Goal: Task Accomplishment & Management: Manage account settings

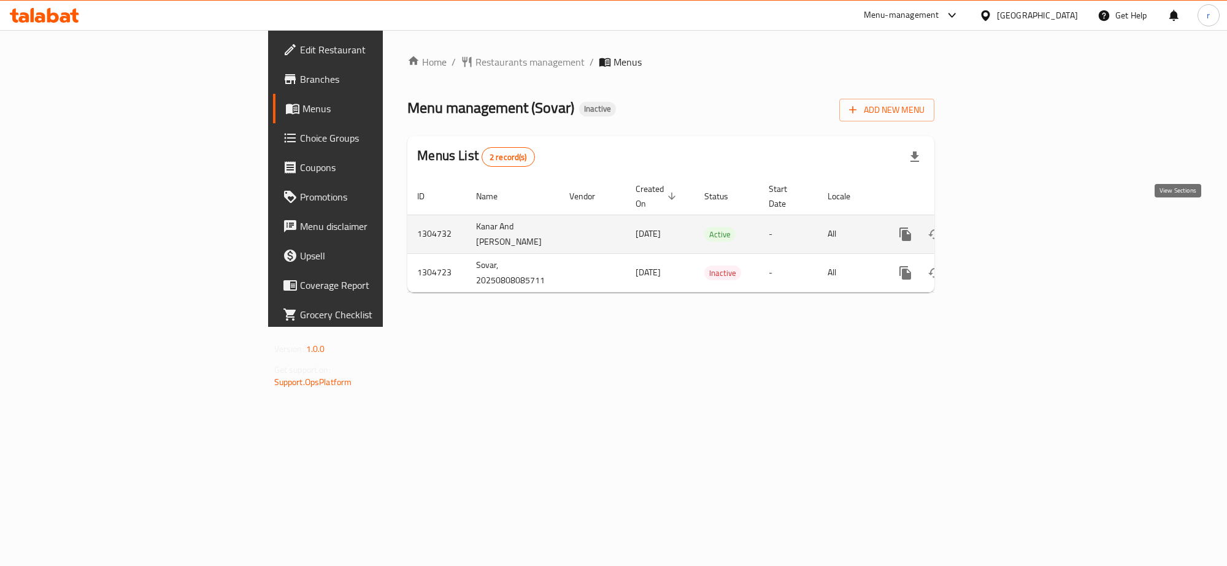
click at [1001, 227] on icon "enhanced table" at bounding box center [993, 234] width 15 height 15
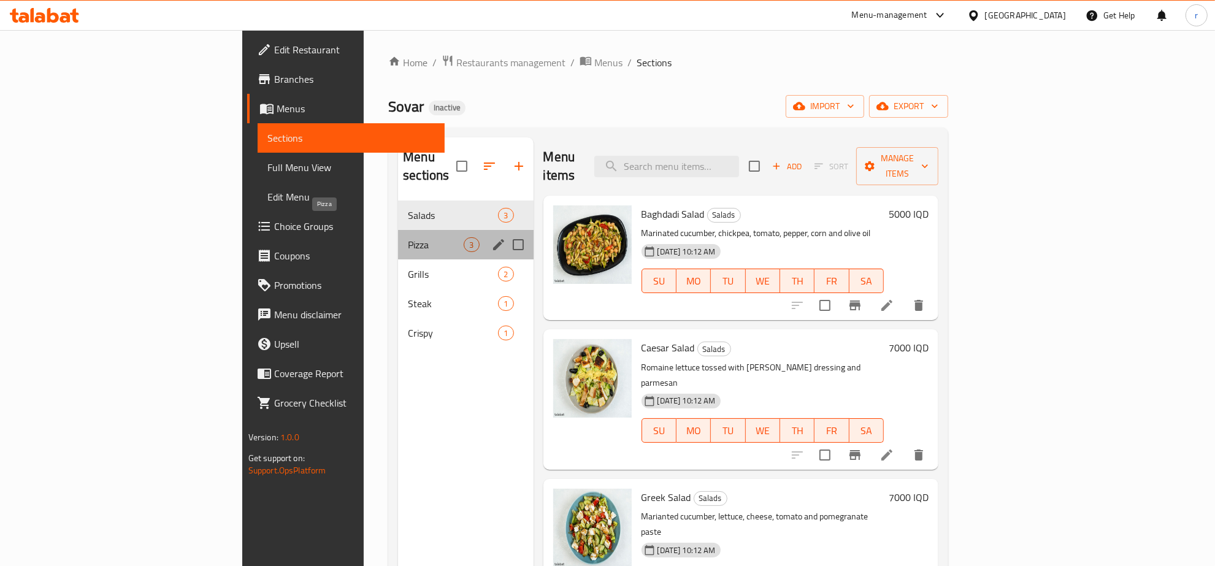
click at [408, 237] on span "Pizza" at bounding box center [436, 244] width 56 height 15
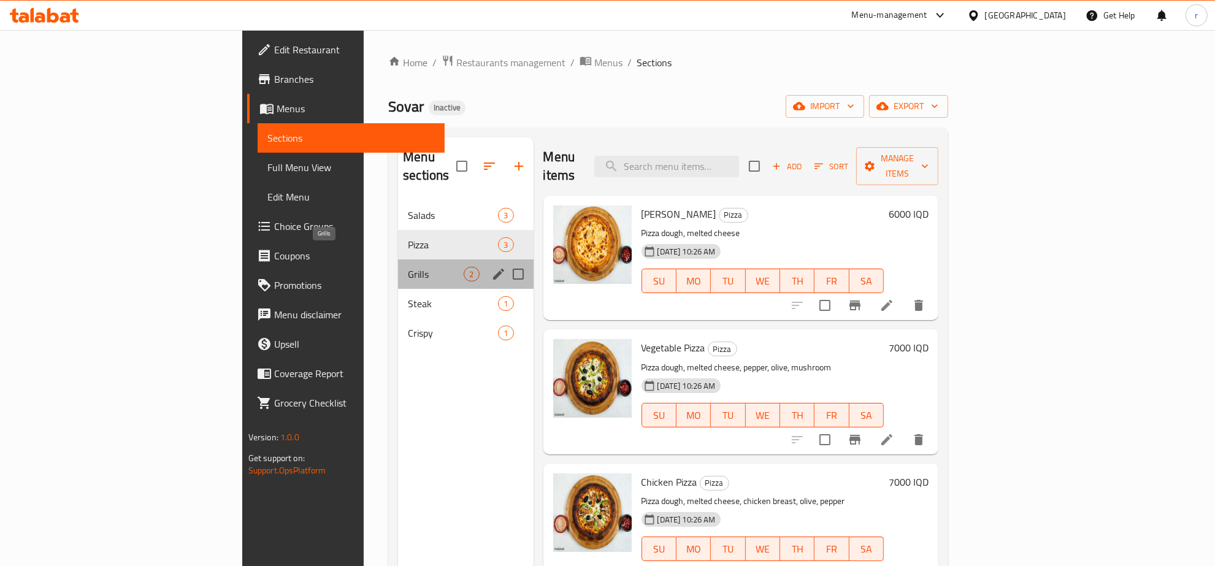
click at [408, 267] on span "Grills" at bounding box center [436, 274] width 56 height 15
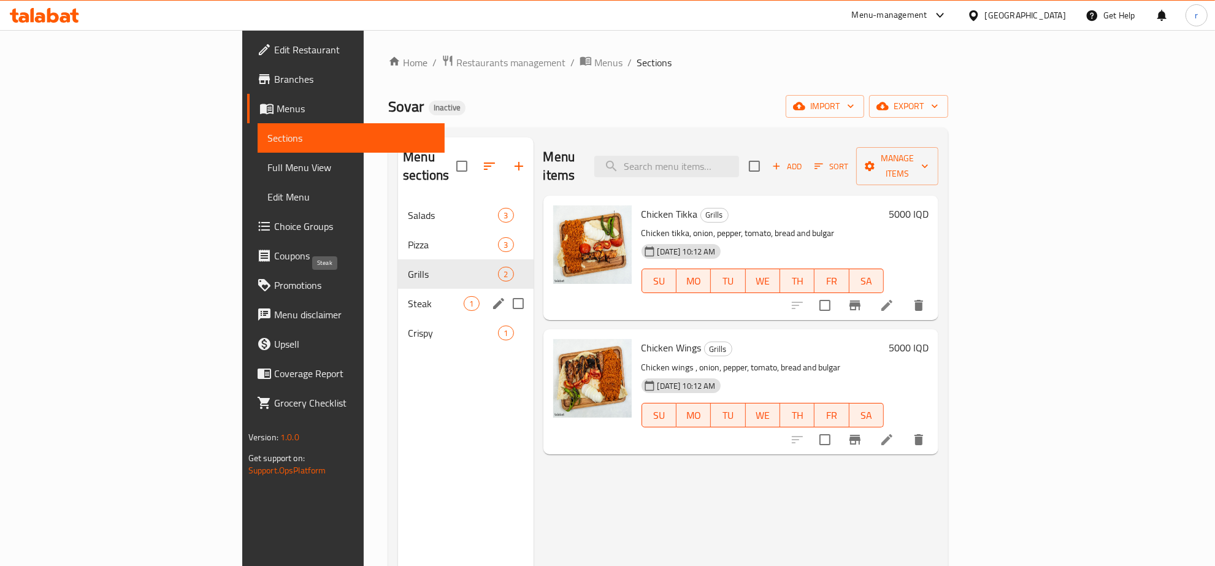
click at [408, 296] on span "Steak" at bounding box center [436, 303] width 56 height 15
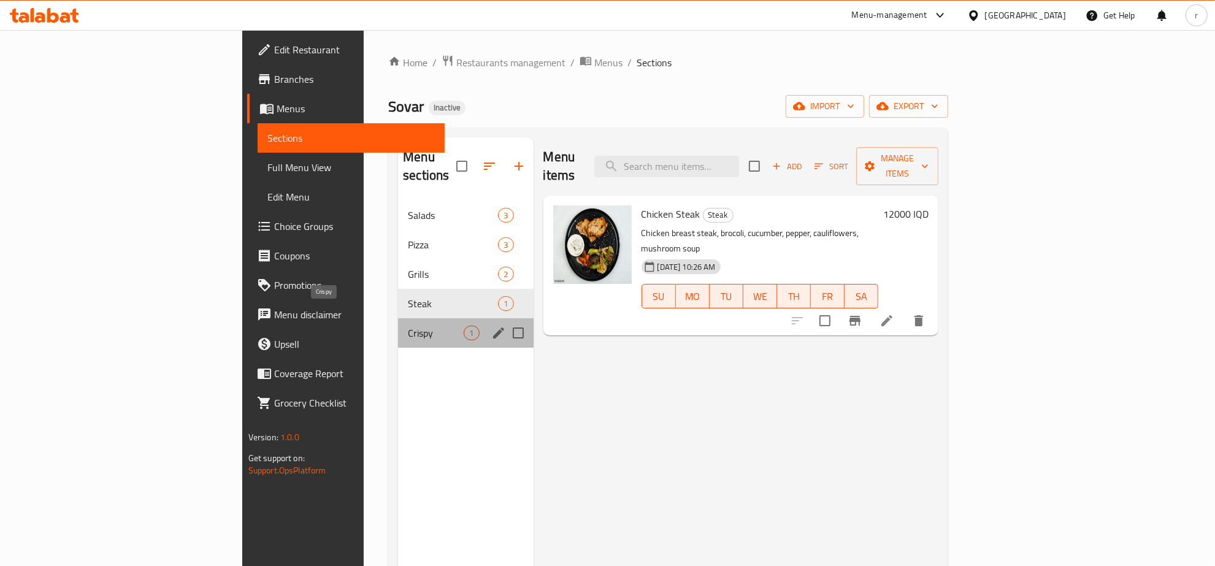
click at [408, 326] on span "Crispy" at bounding box center [436, 333] width 56 height 15
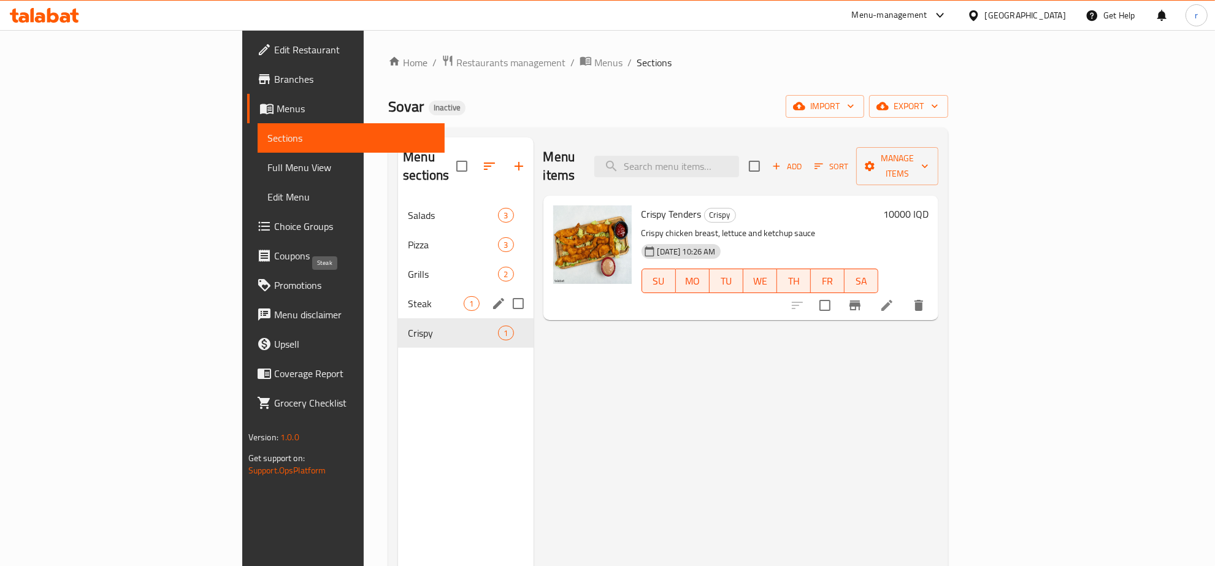
click at [408, 296] on span "Steak" at bounding box center [436, 303] width 56 height 15
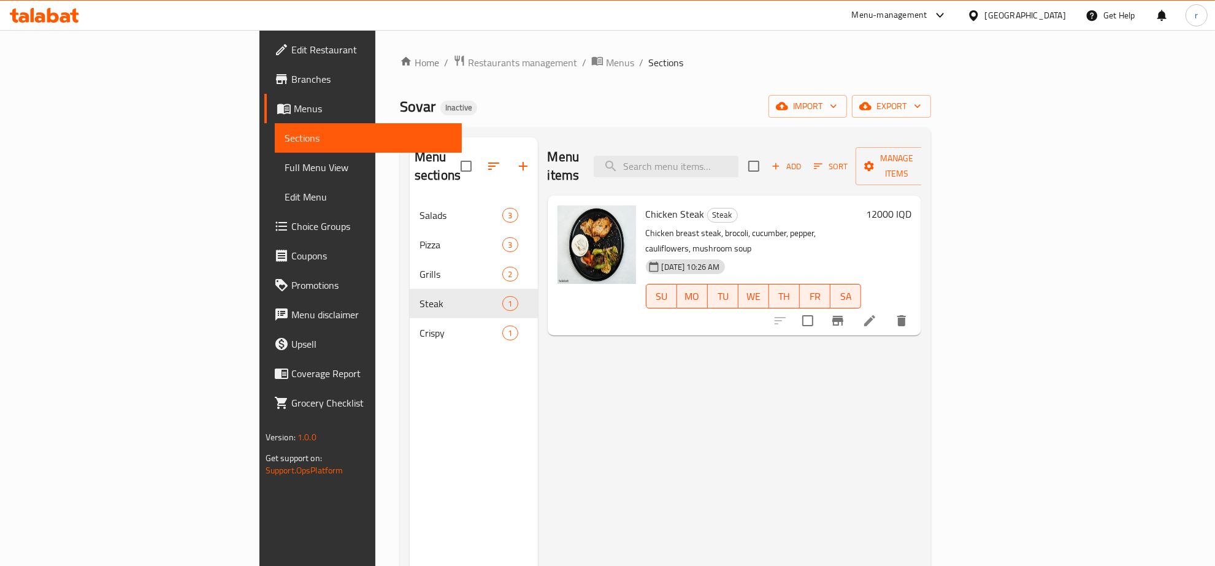
click at [887, 310] on li at bounding box center [870, 321] width 34 height 22
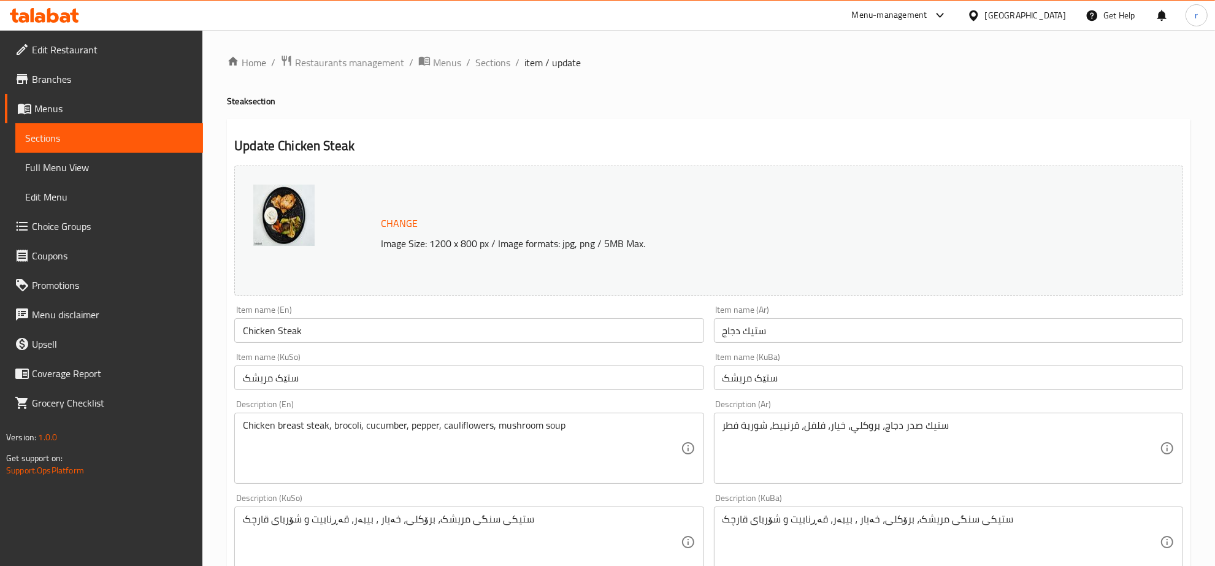
scroll to position [128, 0]
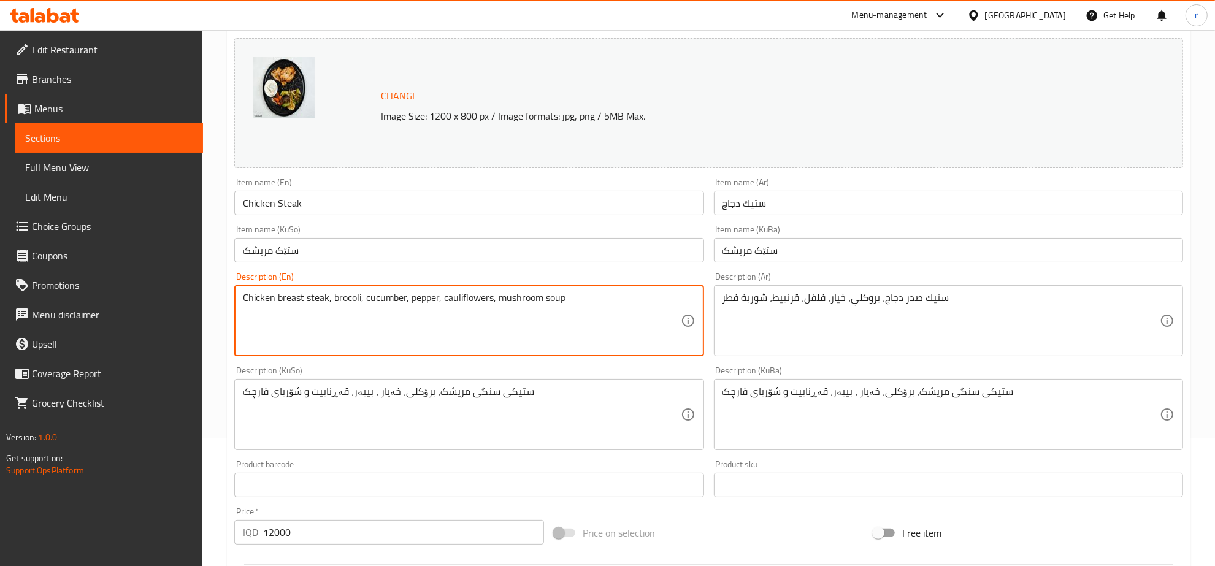
click at [494, 296] on textarea "Chicken breast steak, brocoli, cucumber, pepper, cauliflowers, mushroom soup" at bounding box center [461, 321] width 437 height 58
type textarea "Chicken breast steak, brocoli, cucumber, pepper, cauliflowers and mushroom soup"
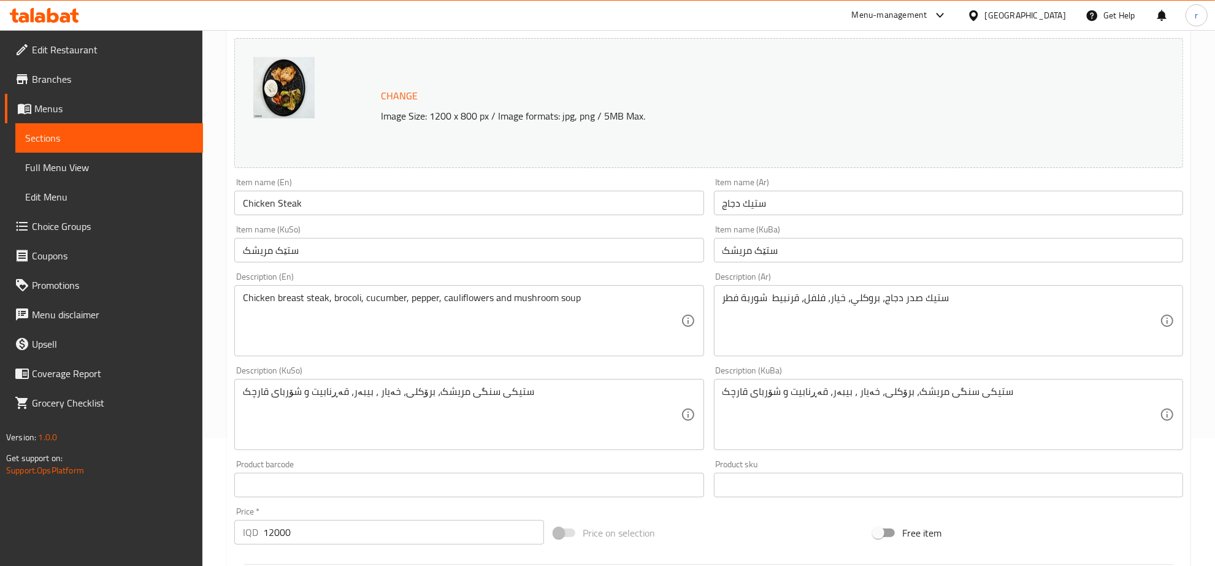
click at [768, 299] on textarea "ستيك صدر دجاج، بروكلي، خيار، فلفل، قرنبيط شوربة فطر" at bounding box center [941, 321] width 437 height 58
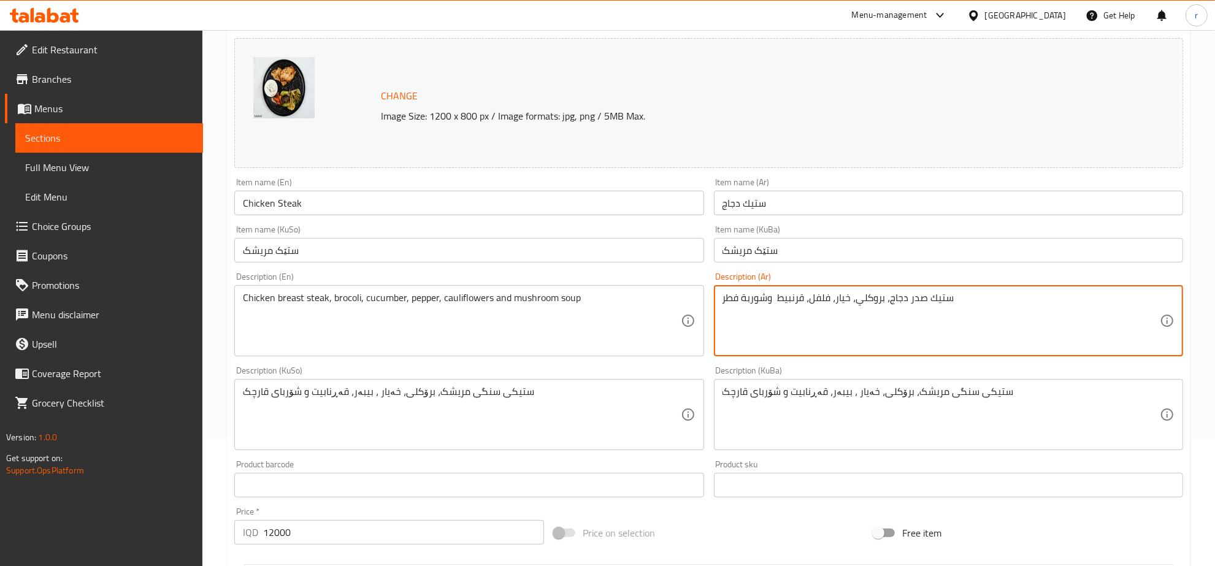
type textarea "ستيك صدر دجاج، بروكلي، خيار، فلفل، قرنبيط وشوربة فطر"
drag, startPoint x: 836, startPoint y: 415, endPoint x: 836, endPoint y: 385, distance: 30.1
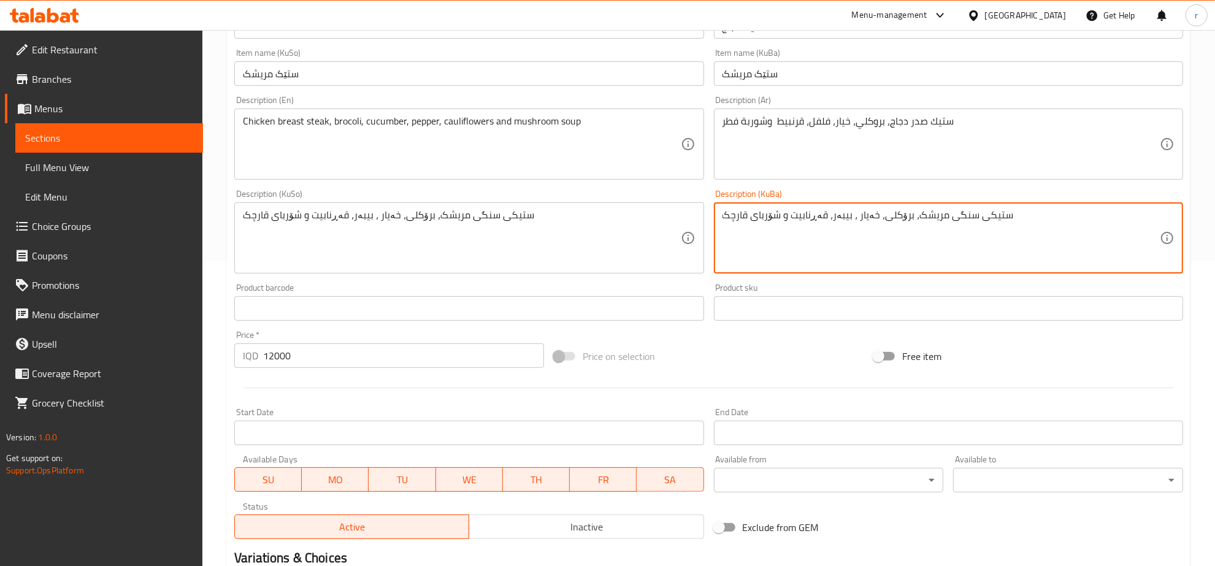
scroll to position [383, 0]
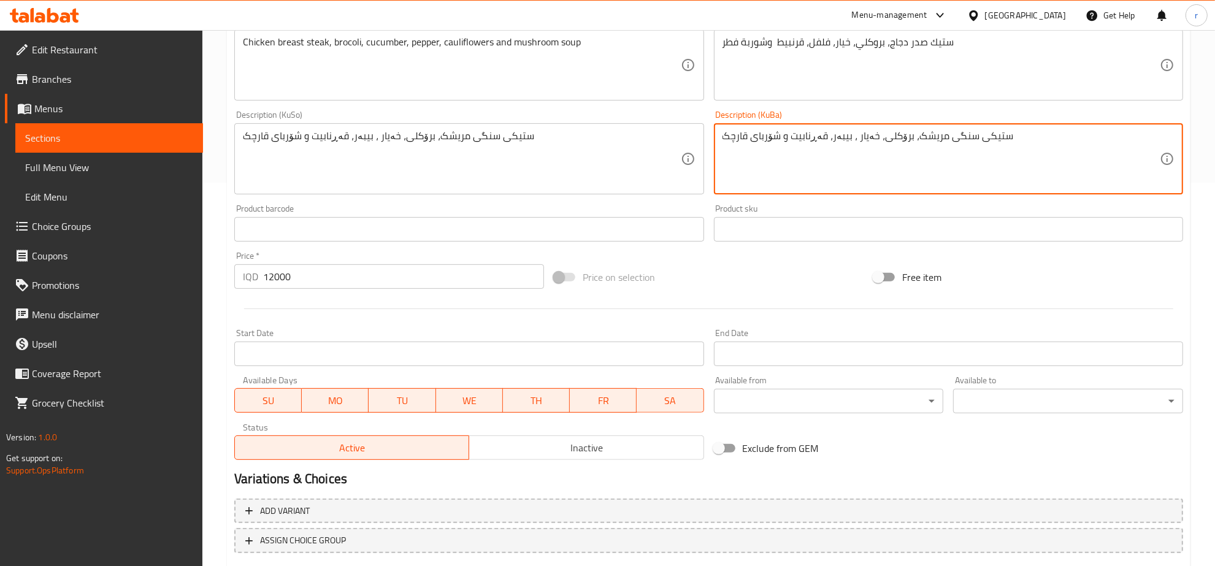
click at [955, 199] on div "Product sku Product sku" at bounding box center [948, 222] width 479 height 47
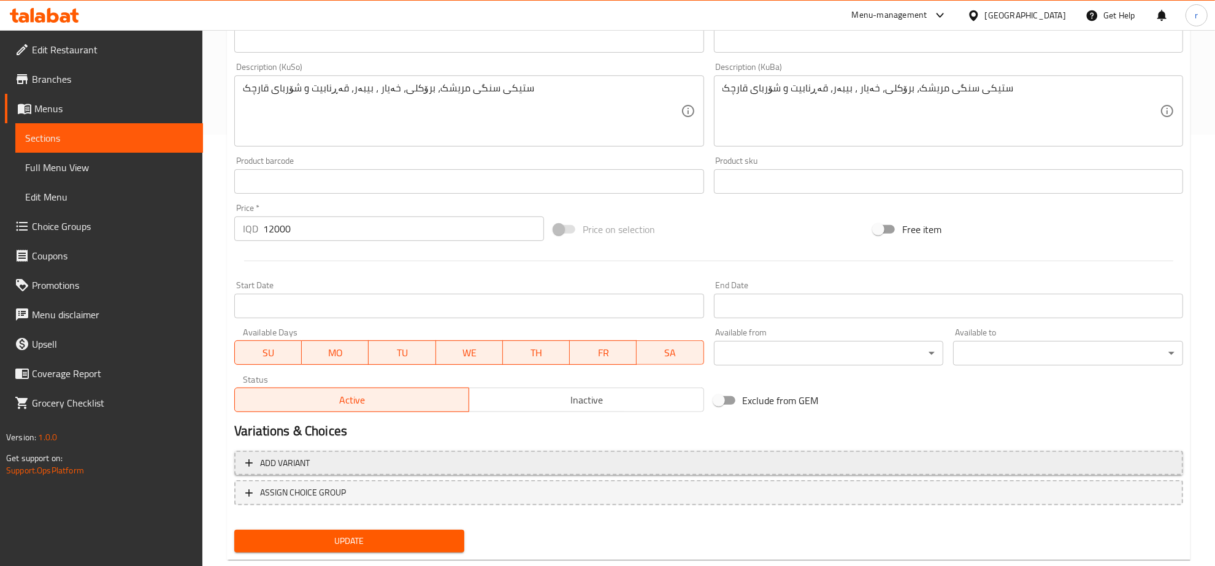
scroll to position [458, 0]
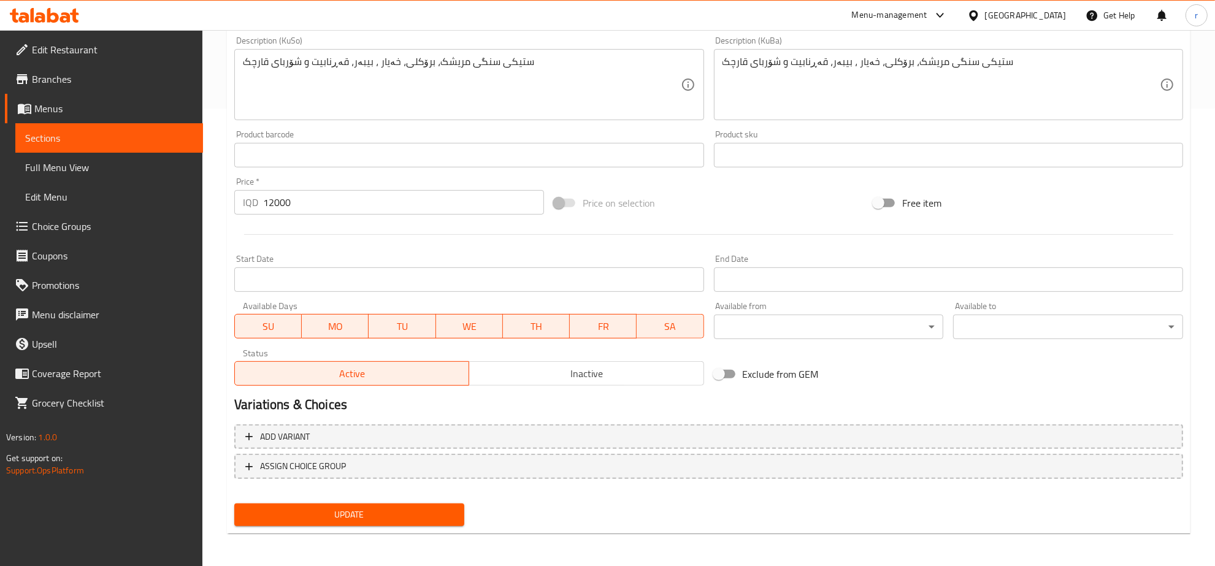
click at [394, 507] on span "Update" at bounding box center [349, 514] width 210 height 15
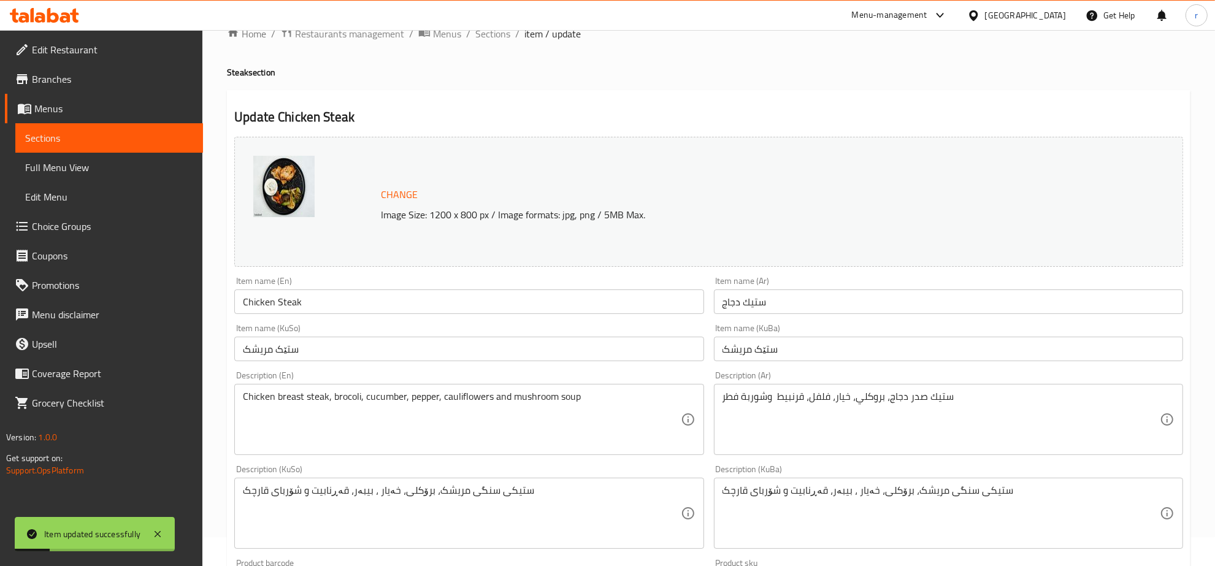
scroll to position [0, 0]
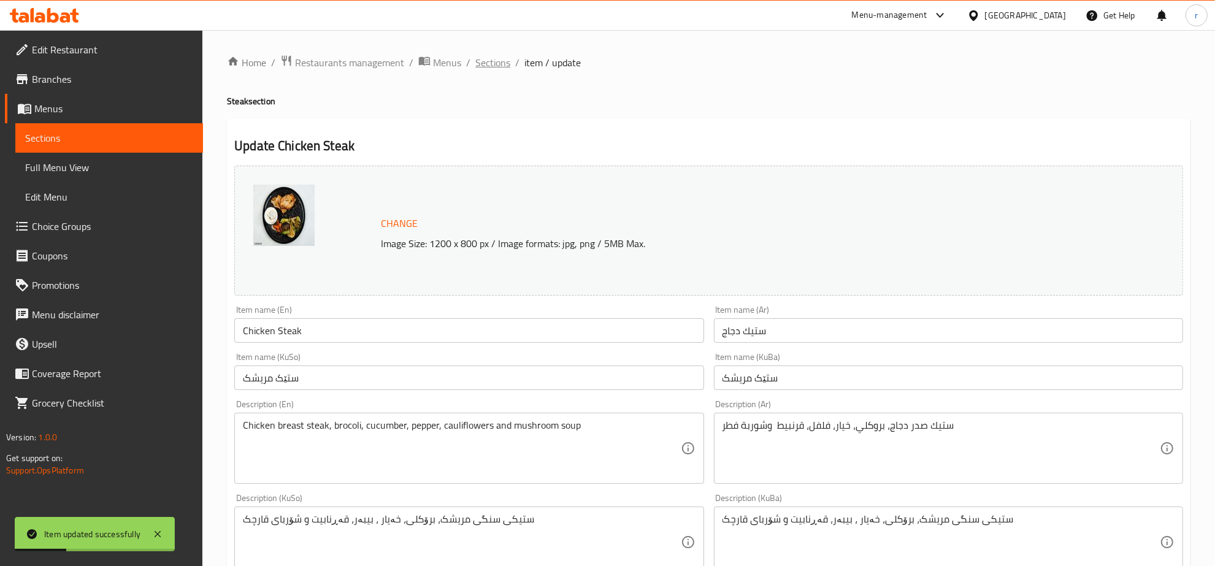
click at [493, 60] on span "Sections" at bounding box center [492, 62] width 35 height 15
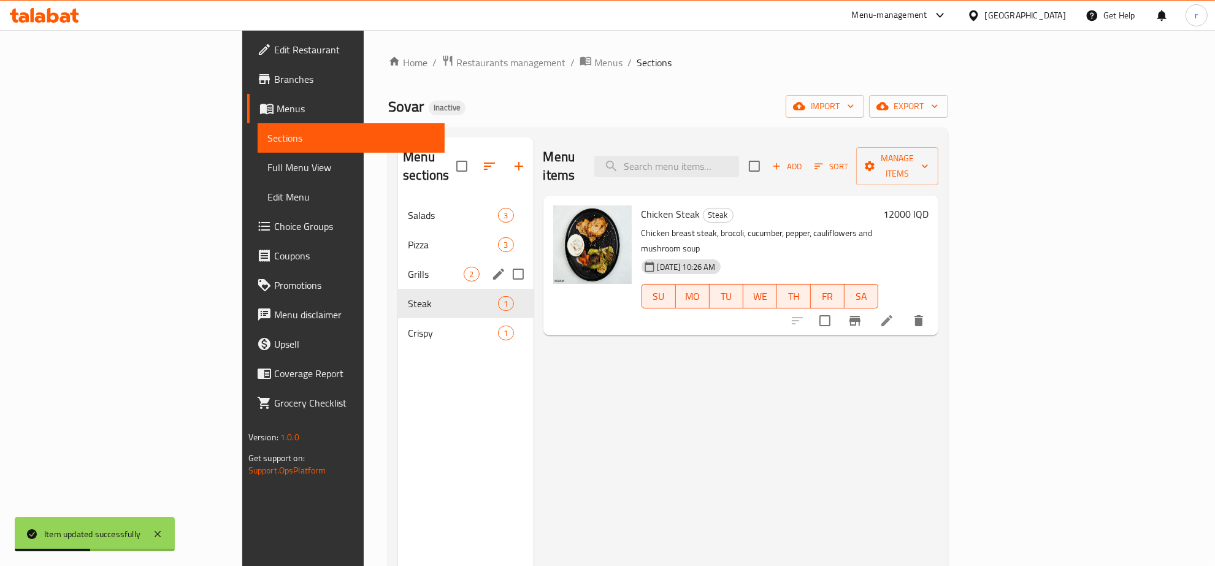
click at [398, 267] on div "Grills 2" at bounding box center [465, 273] width 135 height 29
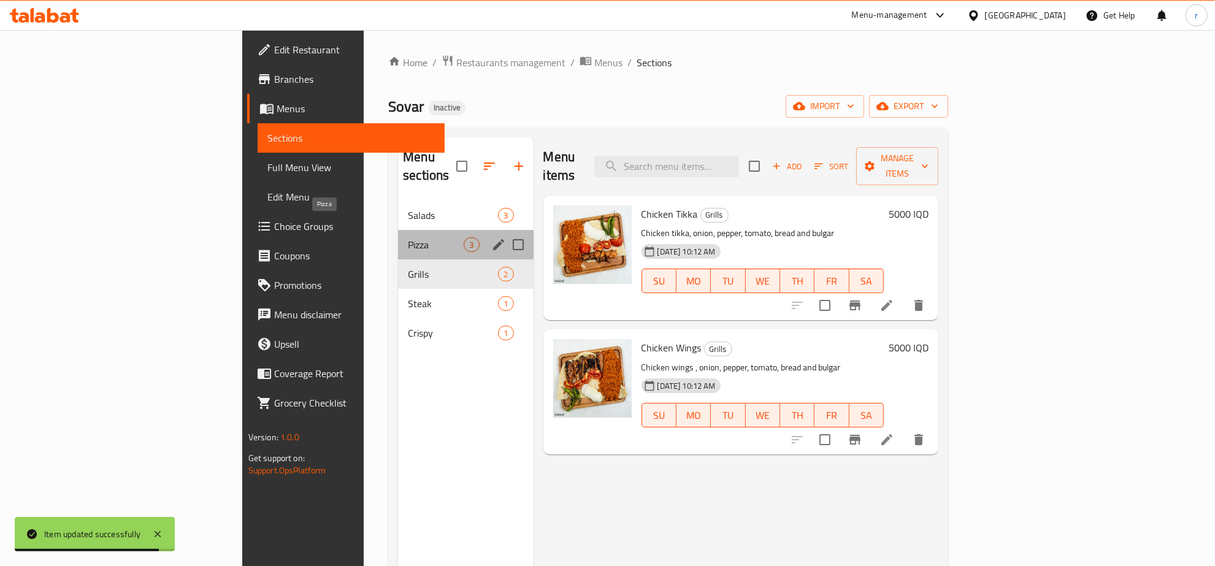
click at [408, 237] on span "Pizza" at bounding box center [436, 244] width 56 height 15
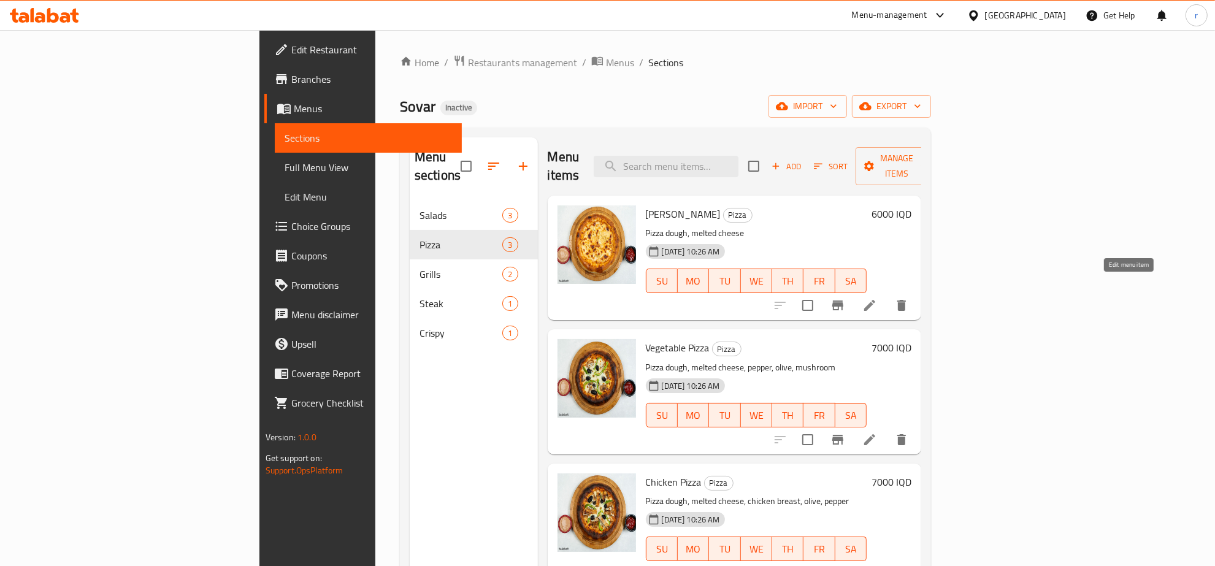
click at [877, 298] on icon at bounding box center [869, 305] width 15 height 15
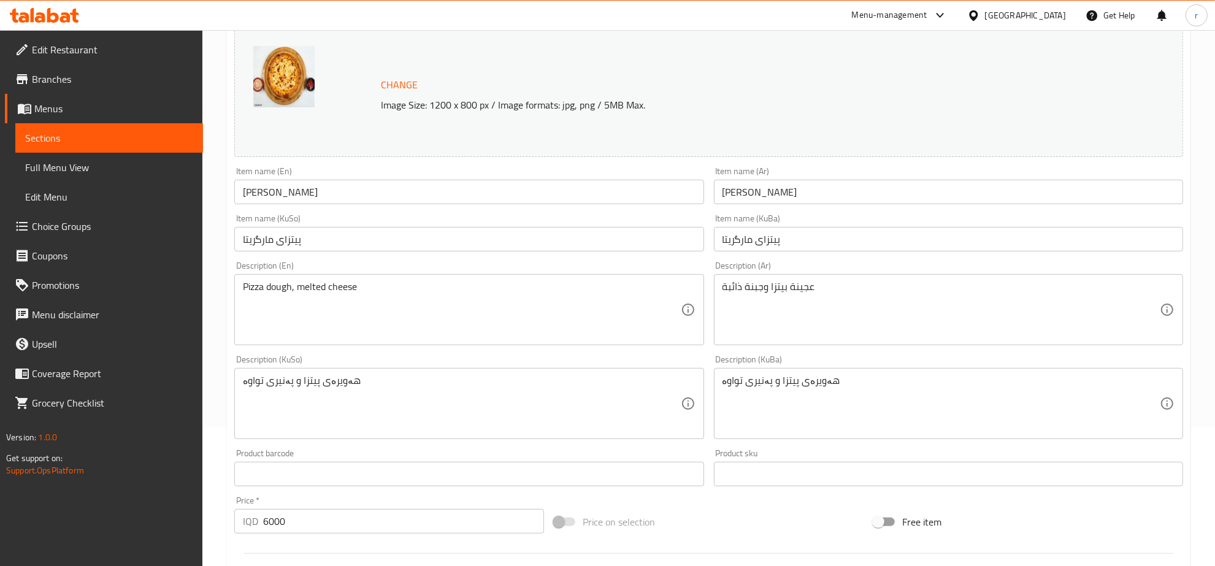
scroll to position [255, 0]
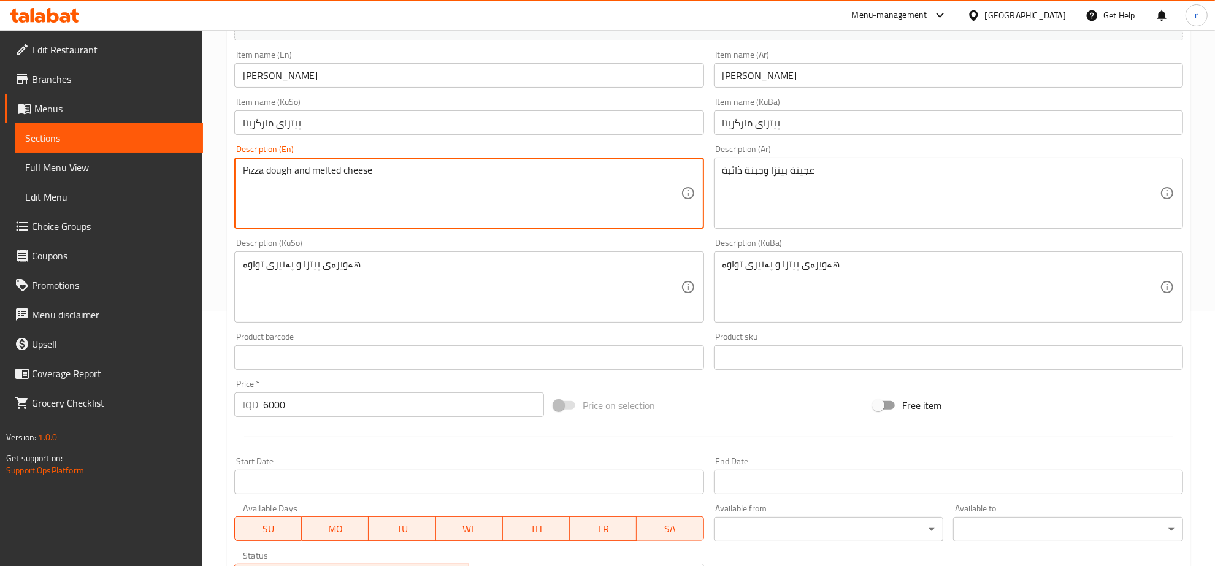
type textarea "Pizza dough and melted cheese"
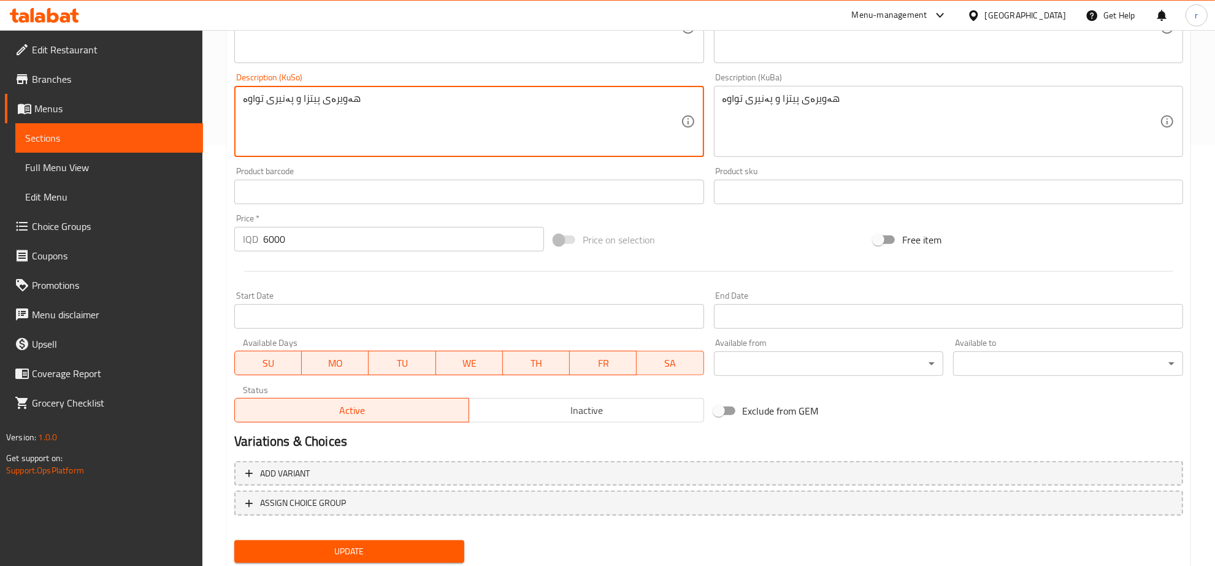
scroll to position [458, 0]
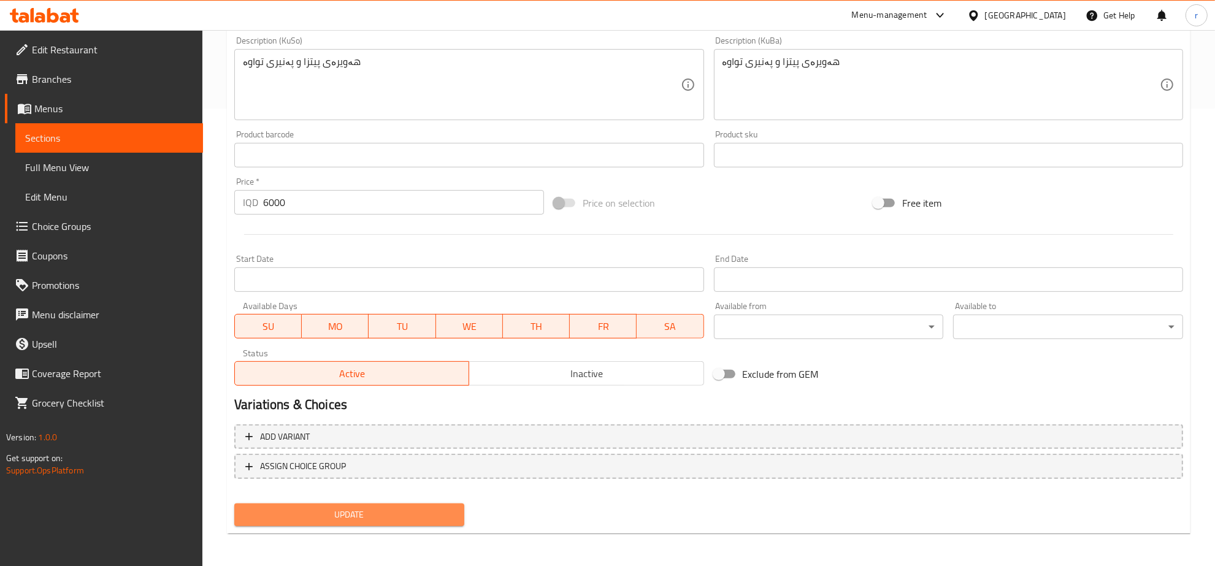
click at [402, 517] on span "Update" at bounding box center [349, 514] width 210 height 15
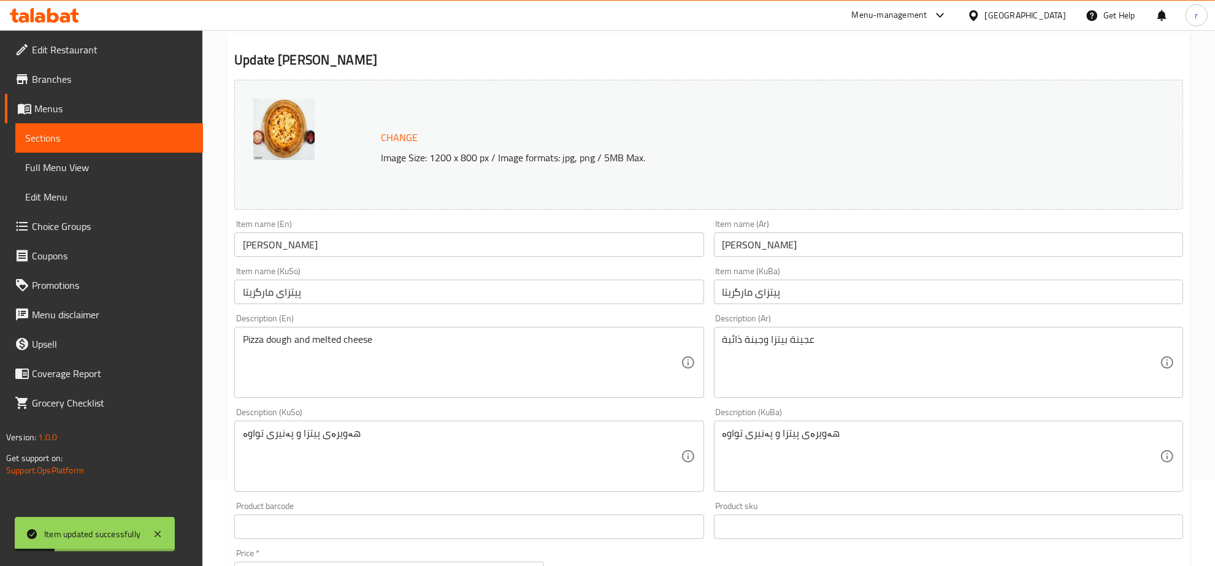
scroll to position [0, 0]
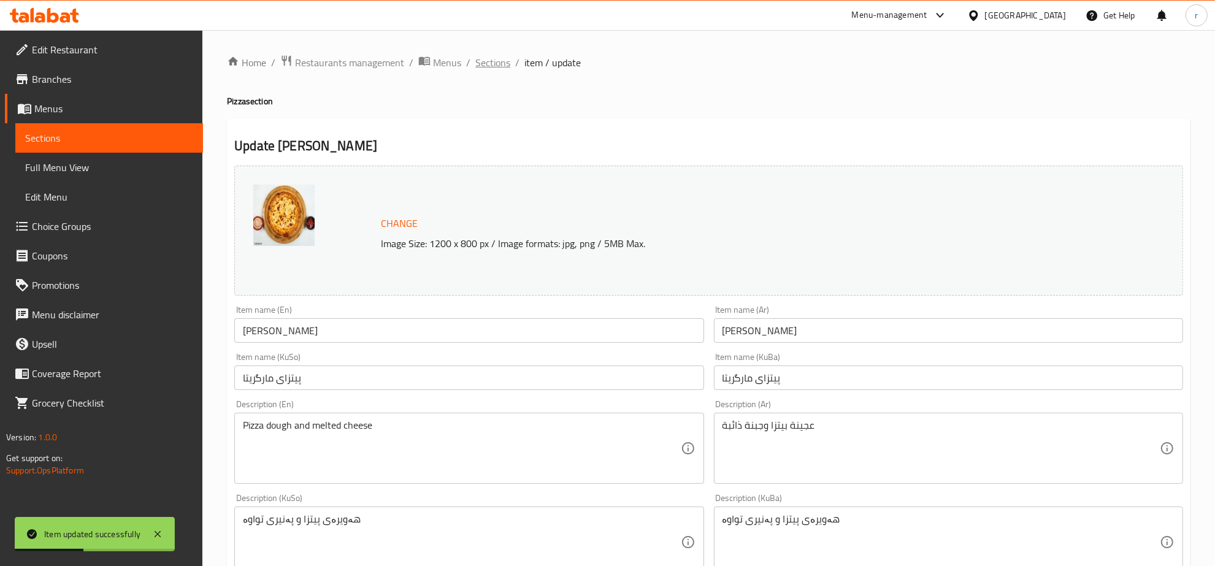
click at [501, 58] on span "Sections" at bounding box center [492, 62] width 35 height 15
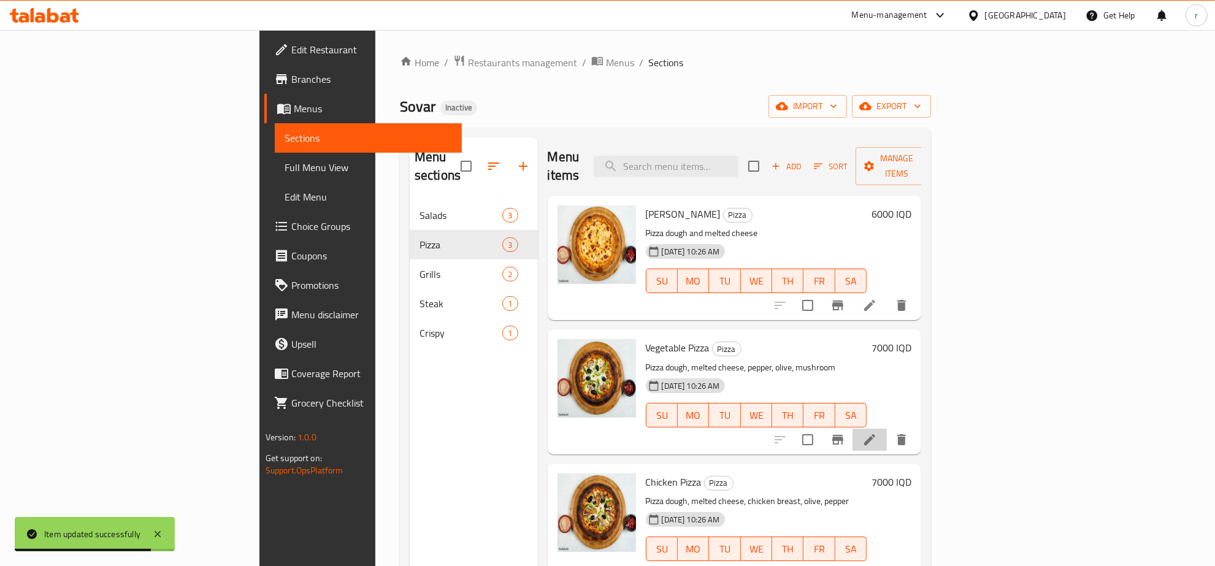
click at [887, 429] on li at bounding box center [870, 440] width 34 height 22
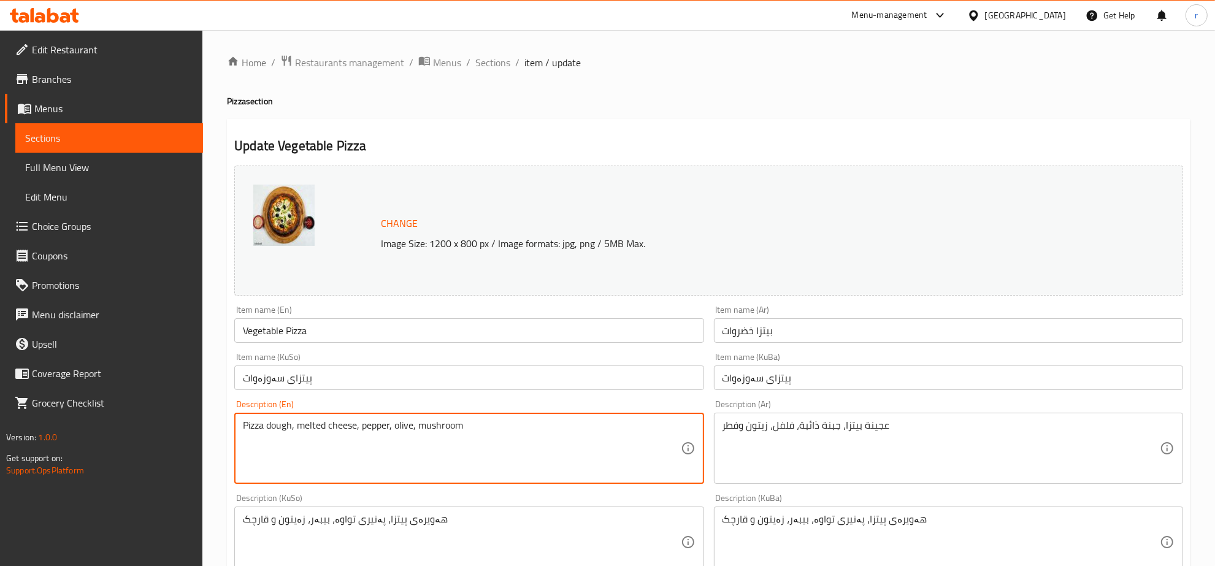
click at [418, 422] on textarea "Pizza dough, melted cheese, pepper, olive, mushroom" at bounding box center [461, 449] width 437 height 58
click at [419, 426] on textarea "Pizza dough, melted cheese, pepper, olive, mushroom" at bounding box center [461, 449] width 437 height 58
type textarea "Pizza dough, melted cheese, pepper, olive and mushroom"
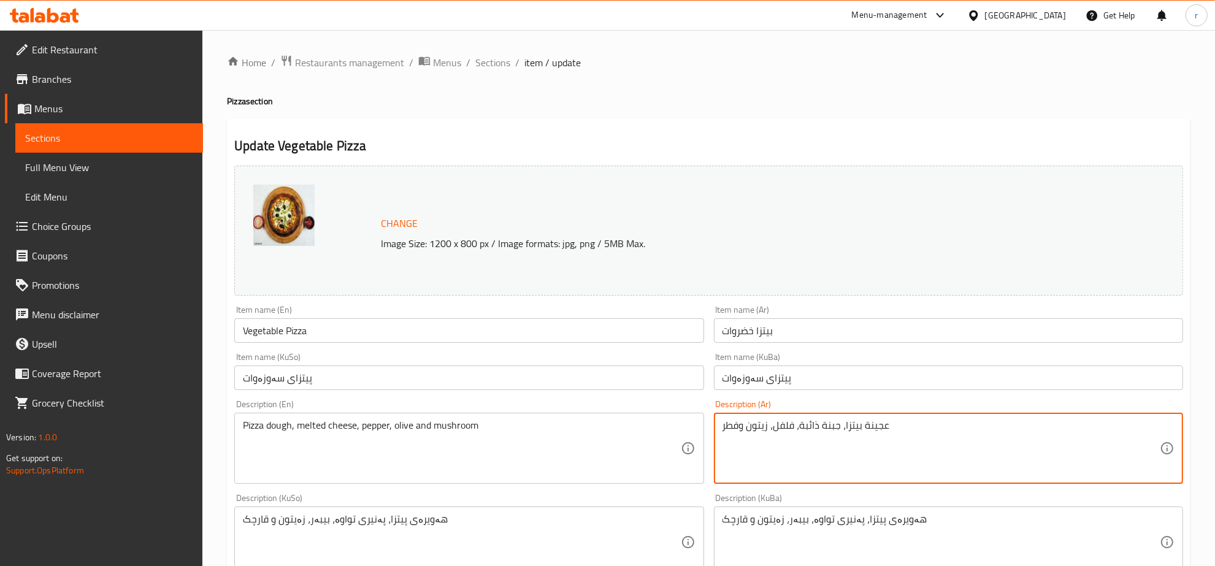
click at [748, 446] on textarea "عجينة بيتزا، جبنة ذائبة، فلفل، زيتون وفطر" at bounding box center [941, 449] width 437 height 58
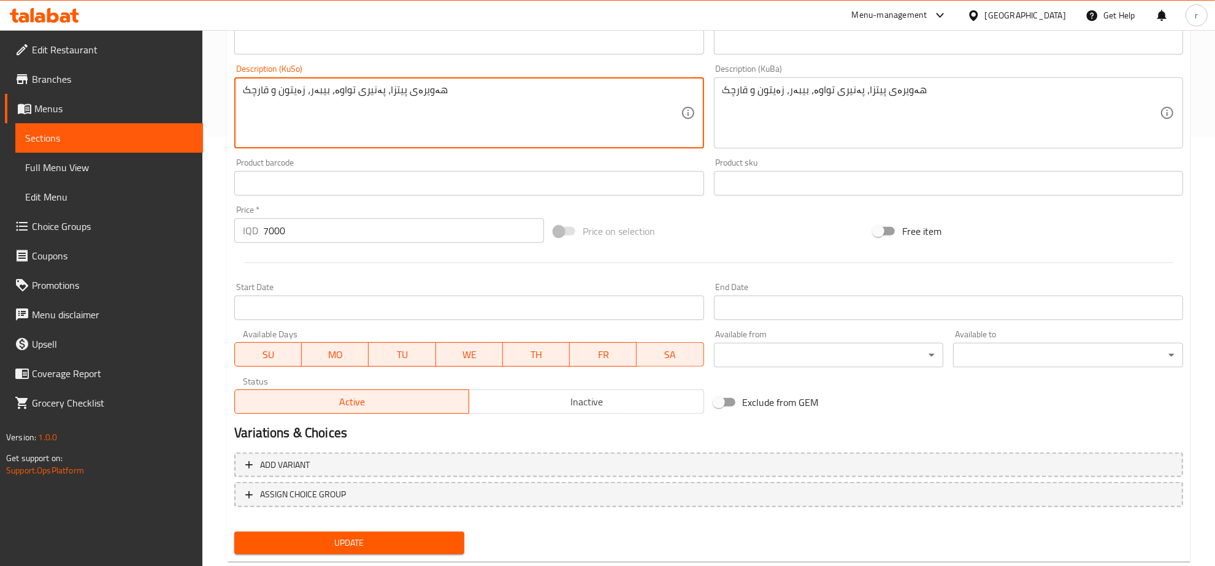
scroll to position [458, 0]
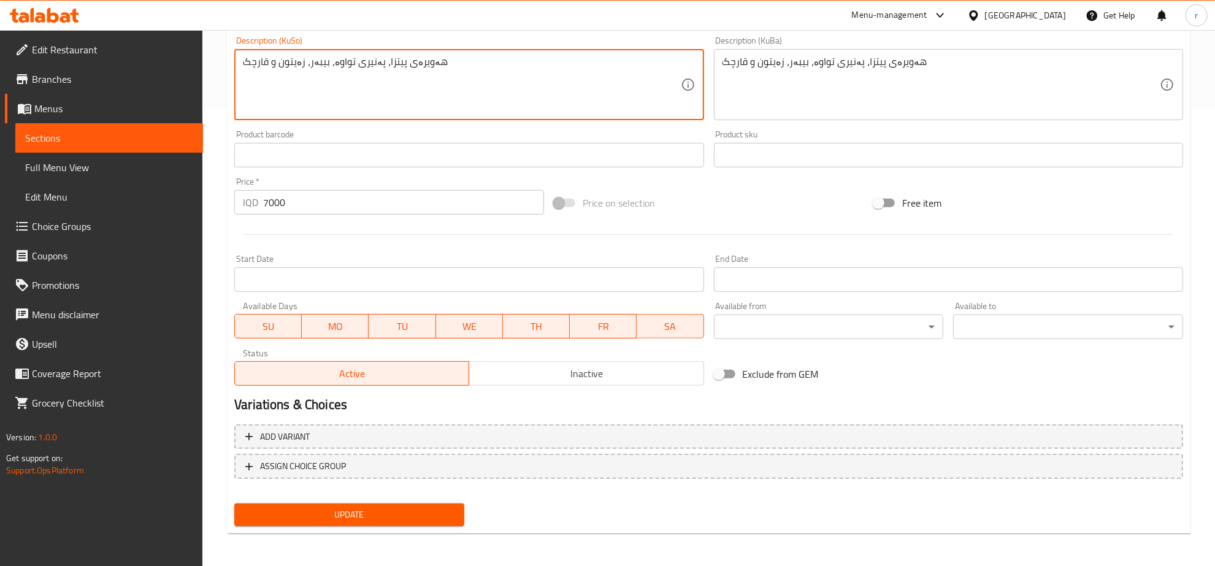
click at [385, 516] on span "Update" at bounding box center [349, 514] width 210 height 15
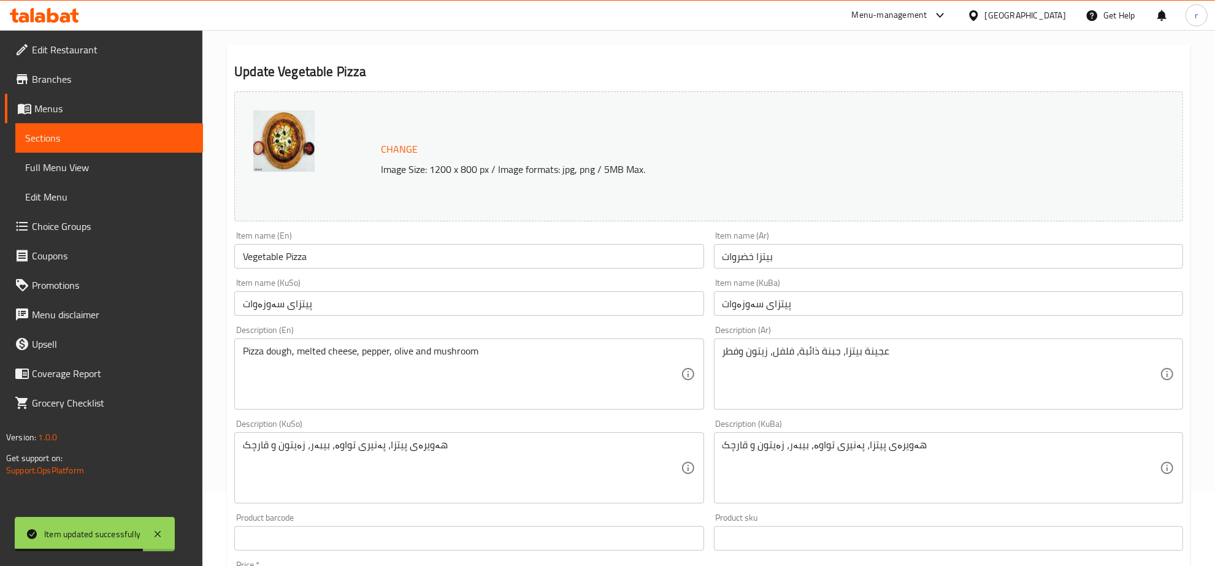
scroll to position [0, 0]
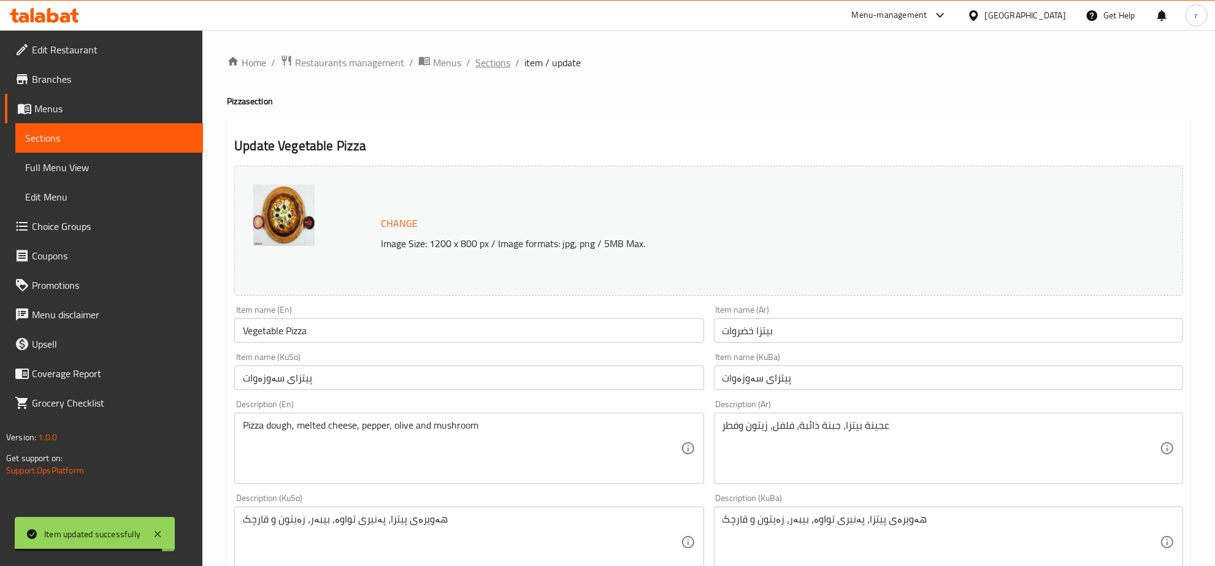
click at [485, 58] on span "Sections" at bounding box center [492, 62] width 35 height 15
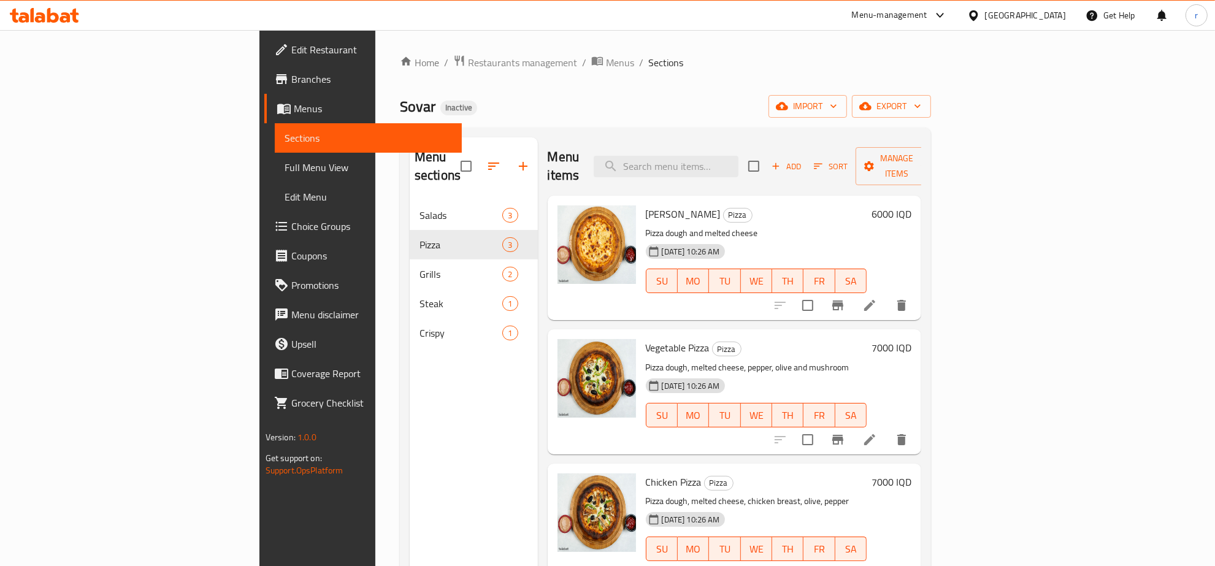
scroll to position [128, 0]
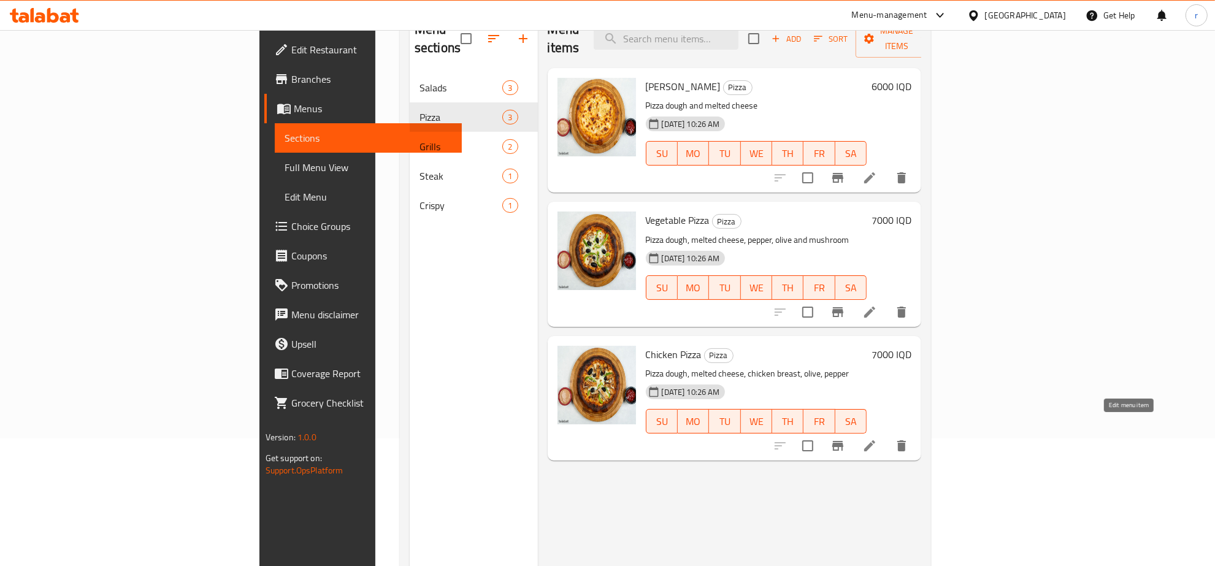
click at [877, 439] on icon at bounding box center [869, 446] width 15 height 15
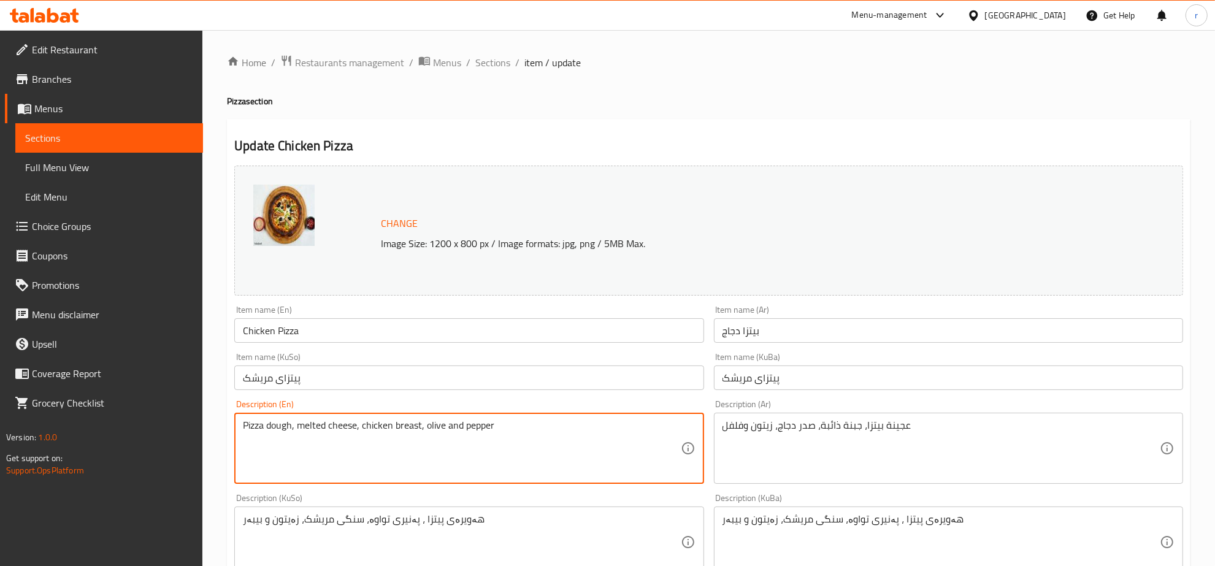
click at [543, 440] on textarea "Pizza dough, melted cheese, chicken breast, olive and pepper" at bounding box center [461, 449] width 437 height 58
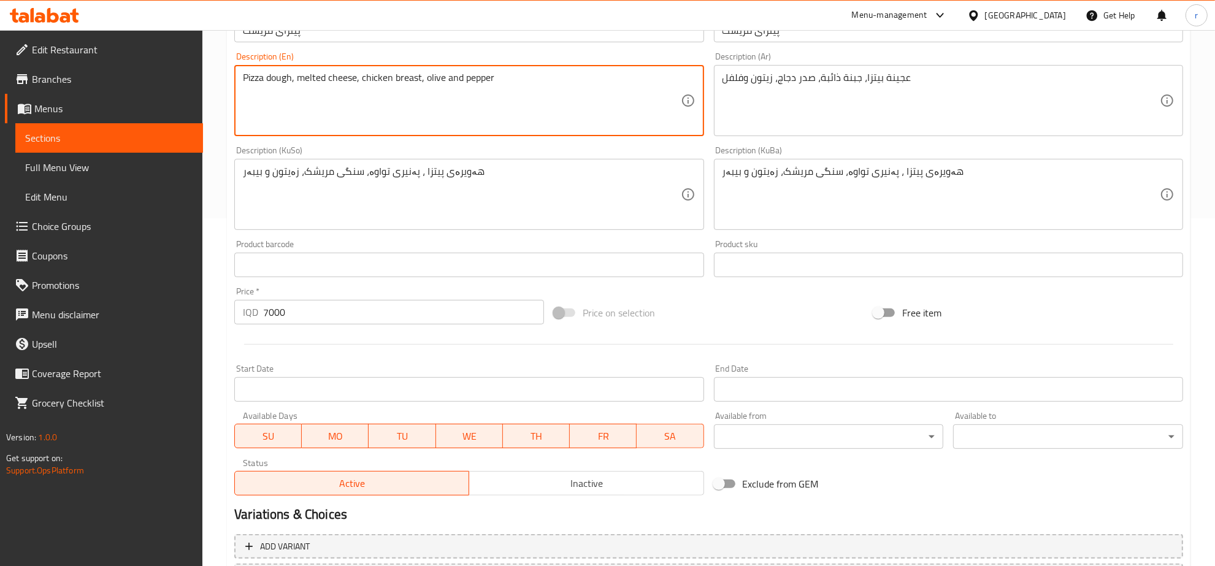
scroll to position [458, 0]
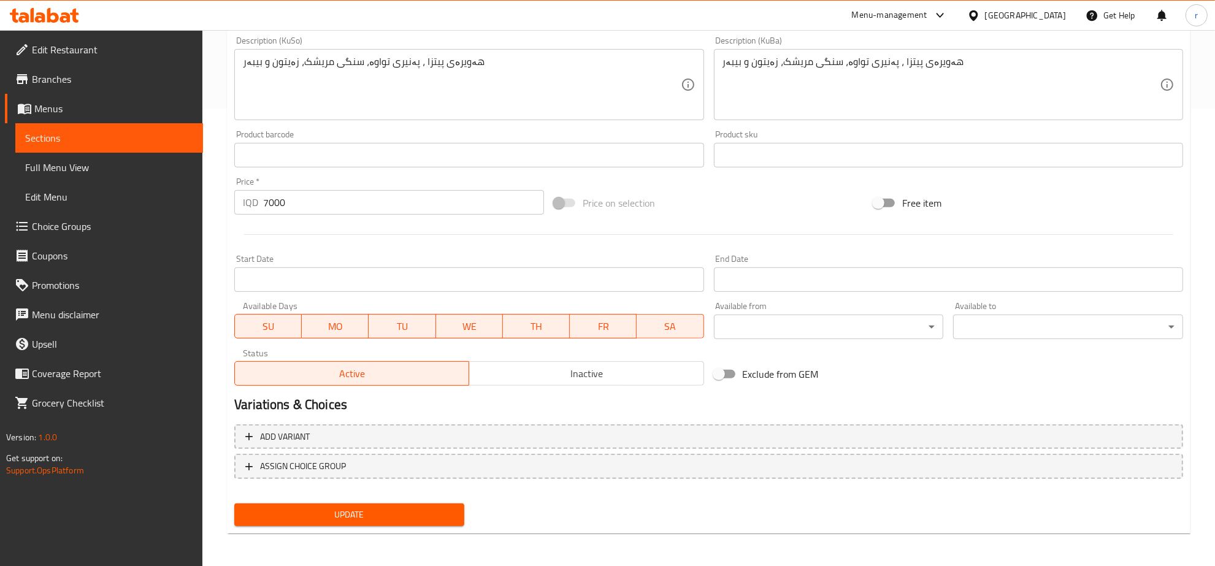
type textarea "Pizza dough, melted cheese, chicken breast, olive and pepper"
click at [362, 513] on span "Update" at bounding box center [349, 514] width 210 height 15
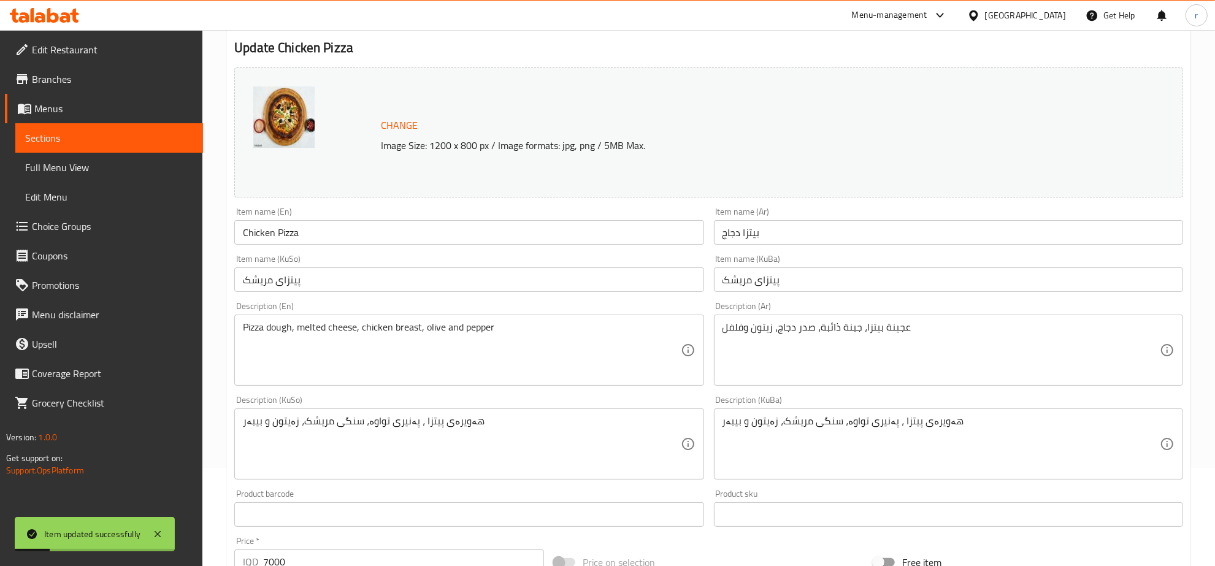
scroll to position [0, 0]
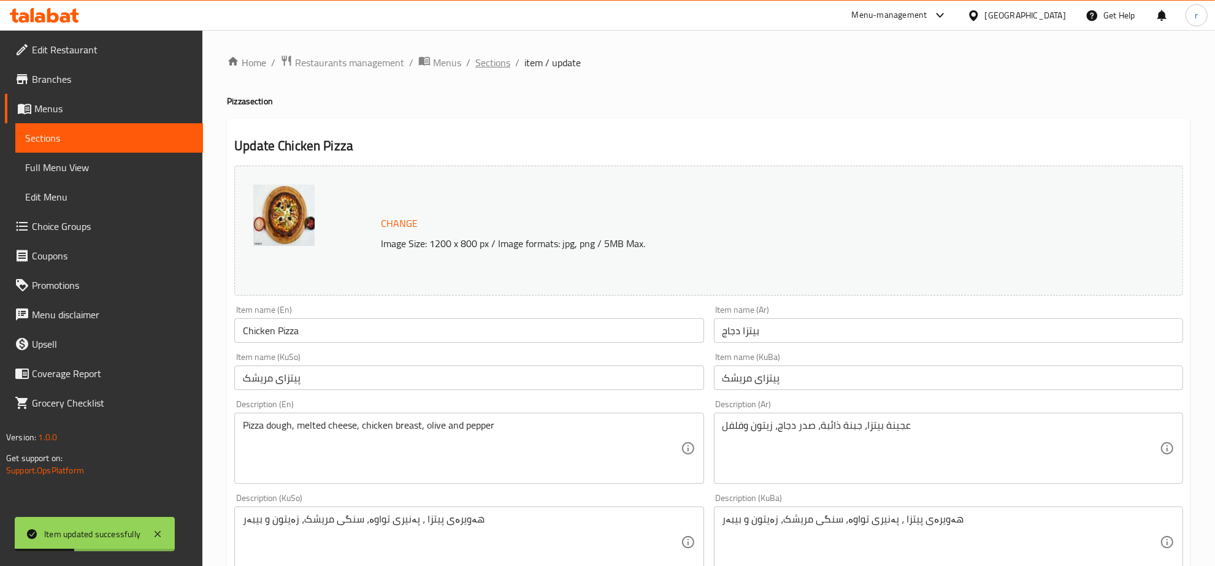
click at [489, 63] on span "Sections" at bounding box center [492, 62] width 35 height 15
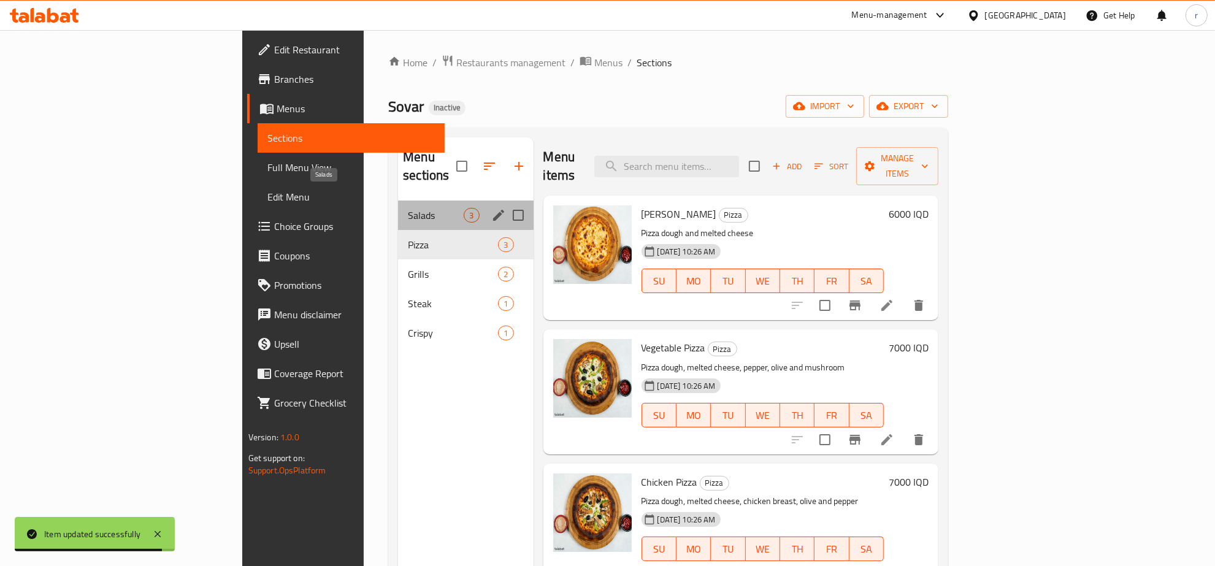
click at [408, 208] on span "Salads" at bounding box center [436, 215] width 56 height 15
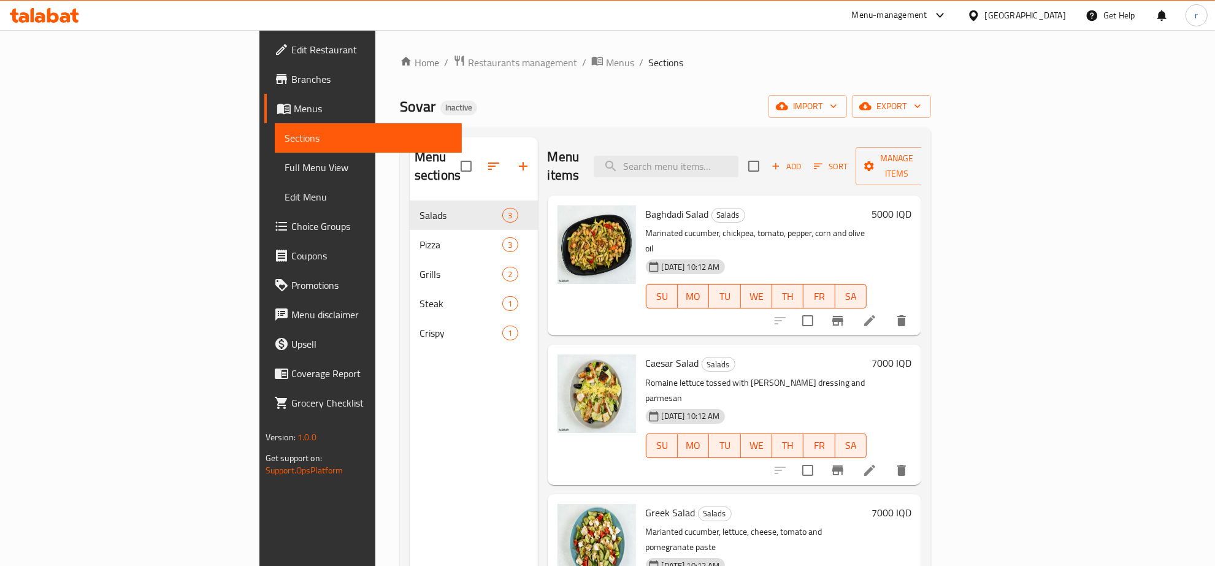
click at [410, 424] on div "Menu sections Salads 3 Pizza 3 Grills 2 Steak 1 Crispy 1" at bounding box center [474, 420] width 128 height 566
